Goal: Communication & Community: Answer question/provide support

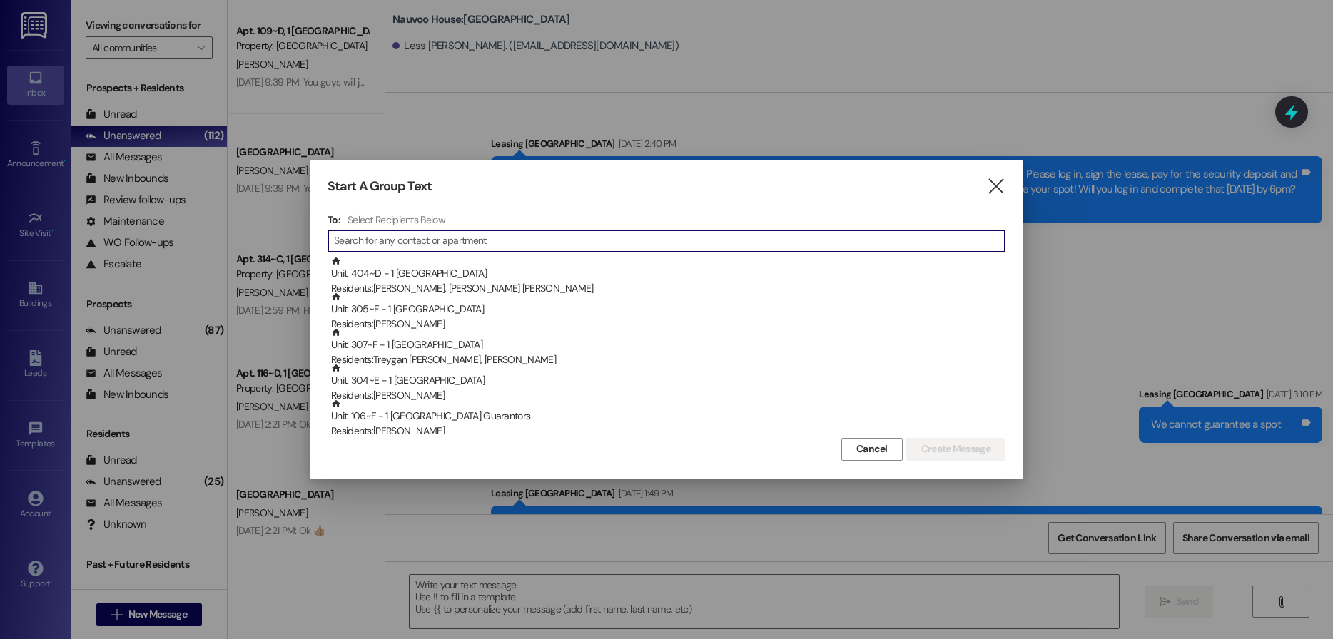
scroll to position [175, 0]
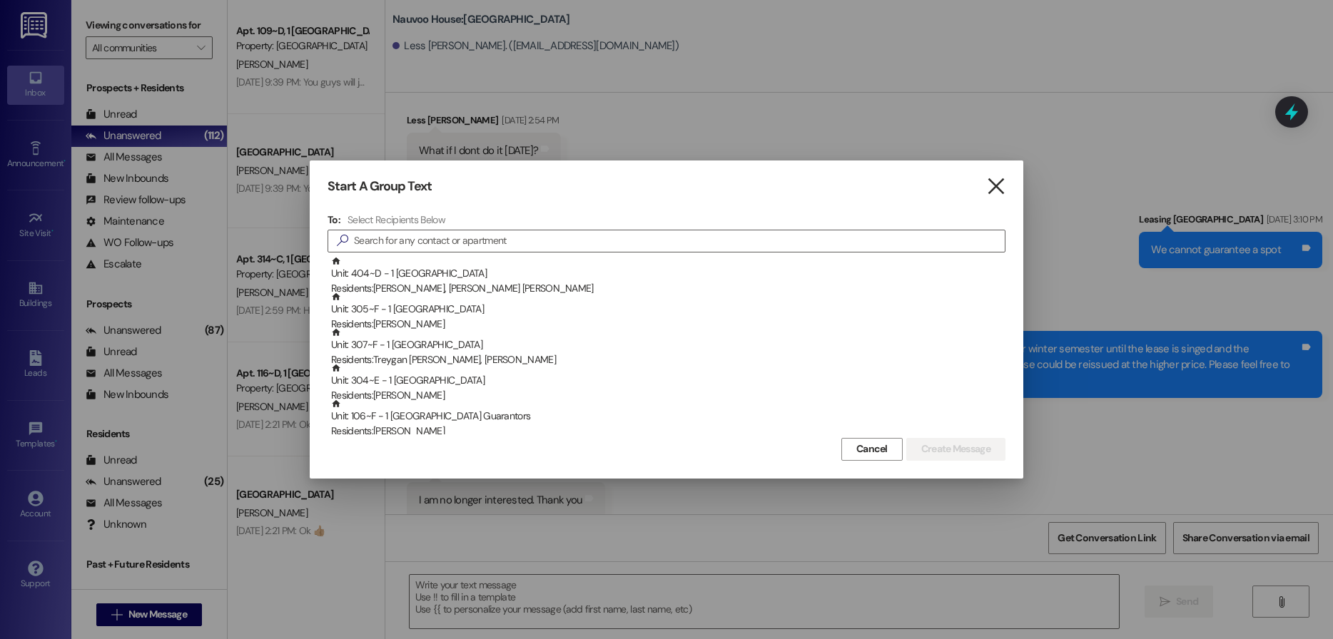
click at [1005, 186] on icon "" at bounding box center [995, 186] width 19 height 15
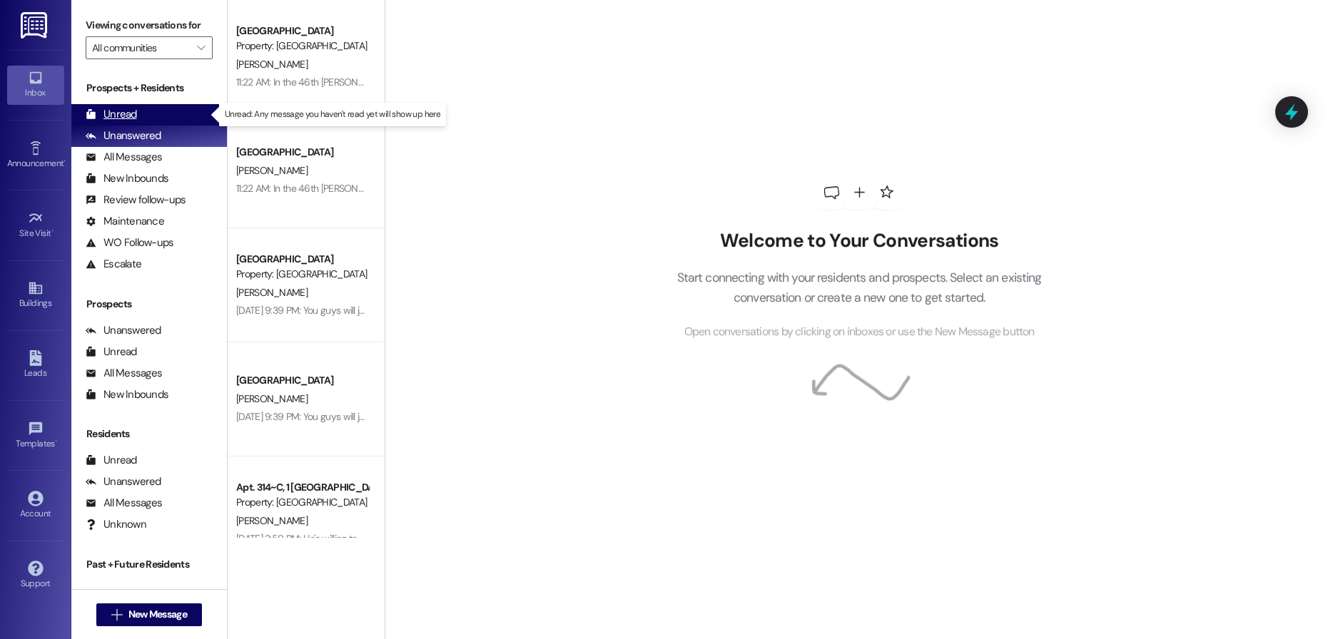
click at [146, 118] on div "Unread (0)" at bounding box center [149, 114] width 156 height 21
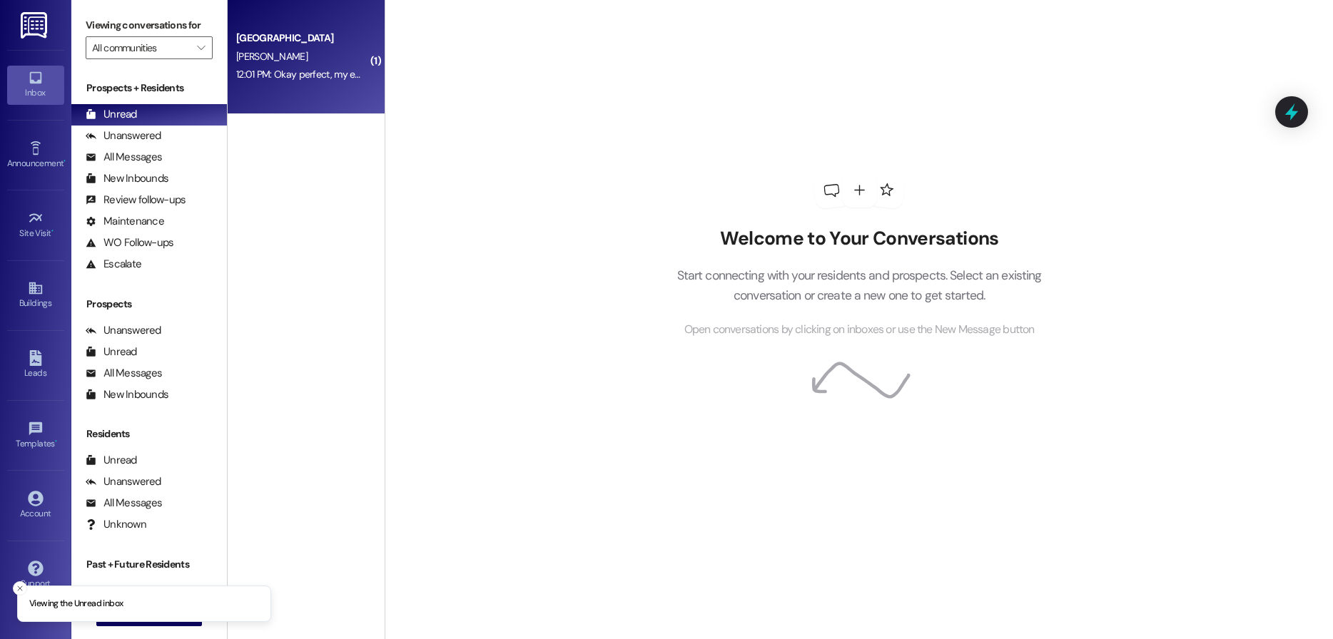
click at [315, 92] on div "Nauvoo House Prospect A. Peterson 12:01 PM: Okay perfect, my email is whisperli…" at bounding box center [306, 57] width 157 height 114
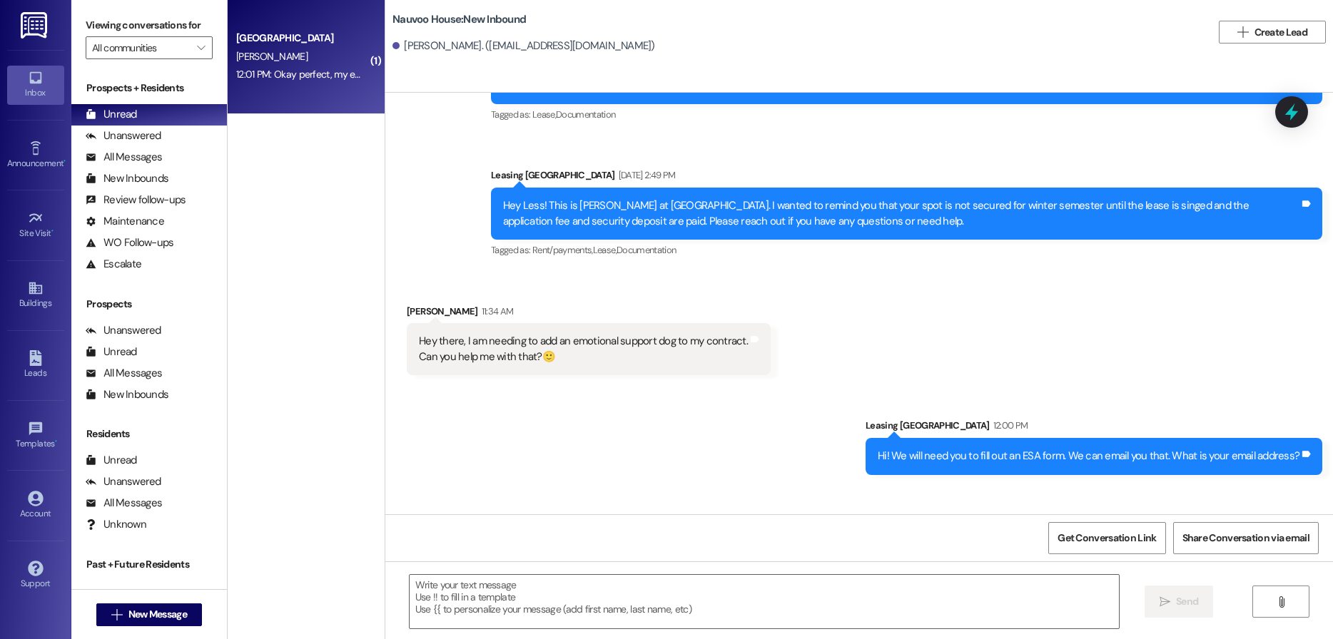
scroll to position [305, 0]
